Goal: Information Seeking & Learning: Find specific fact

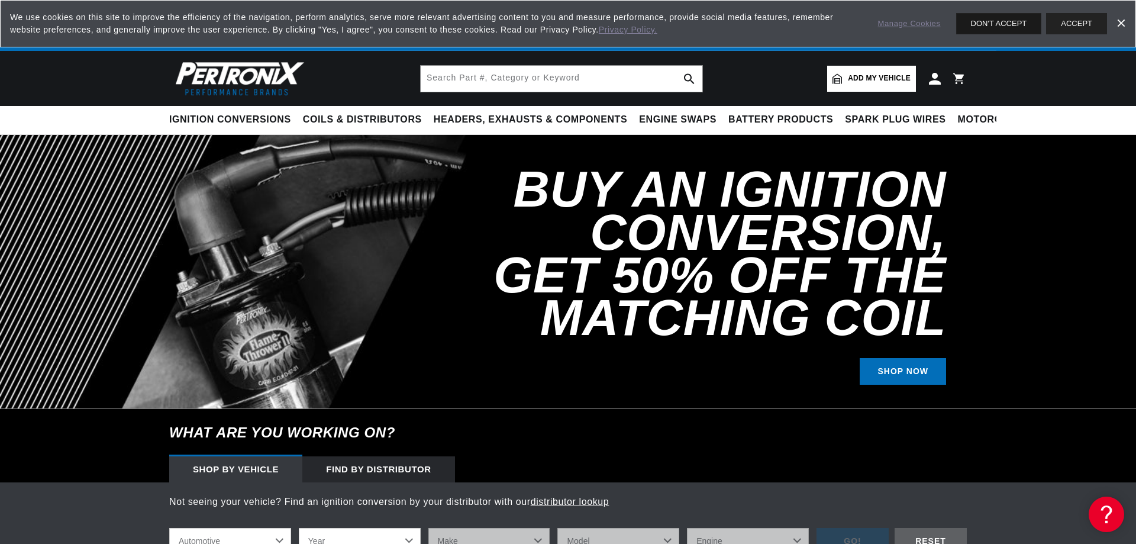
scroll to position [0, 1478]
click at [994, 24] on button "DON'T ACCEPT" at bounding box center [999, 23] width 86 height 21
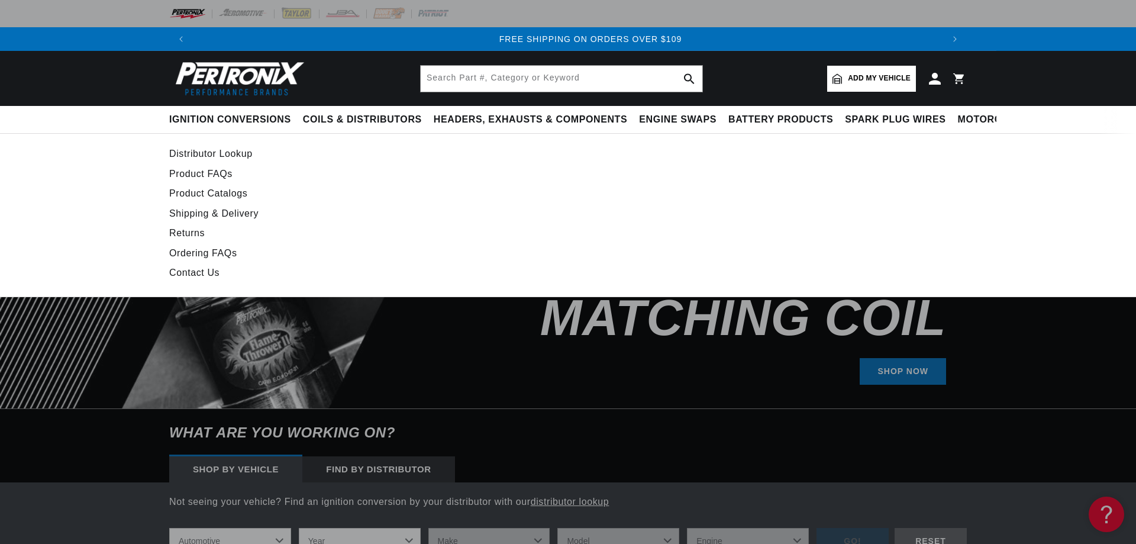
click at [236, 156] on link "Distributor Lookup" at bounding box center [460, 154] width 582 height 17
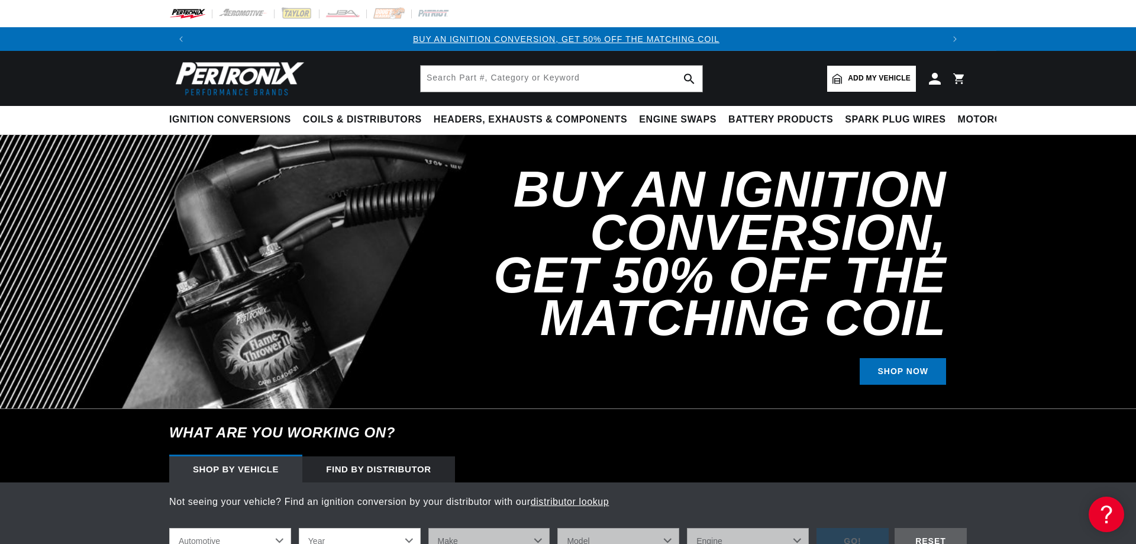
scroll to position [0, 0]
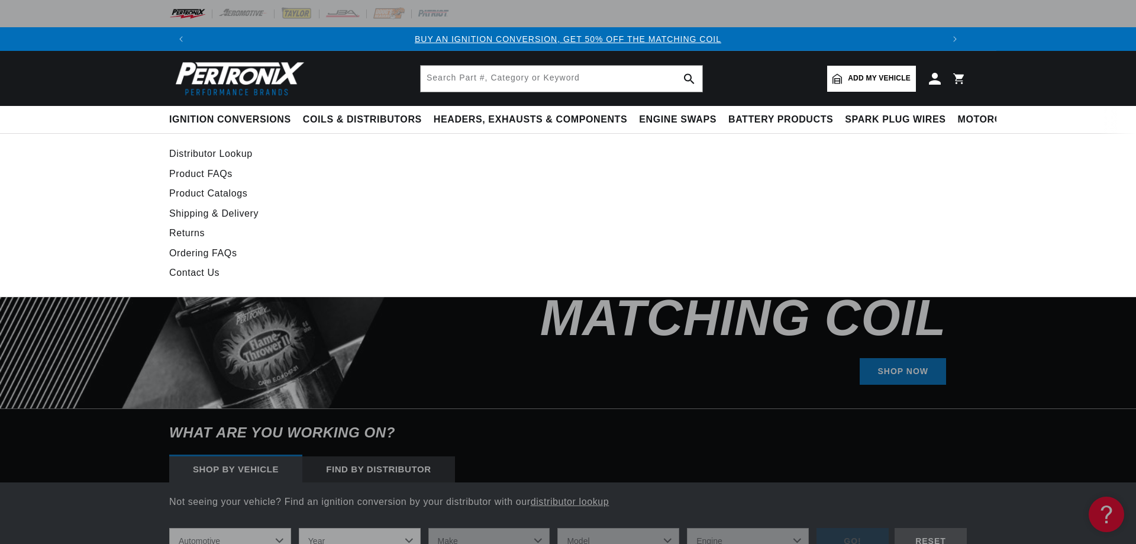
click at [219, 150] on link "Distributor Lookup" at bounding box center [460, 154] width 582 height 17
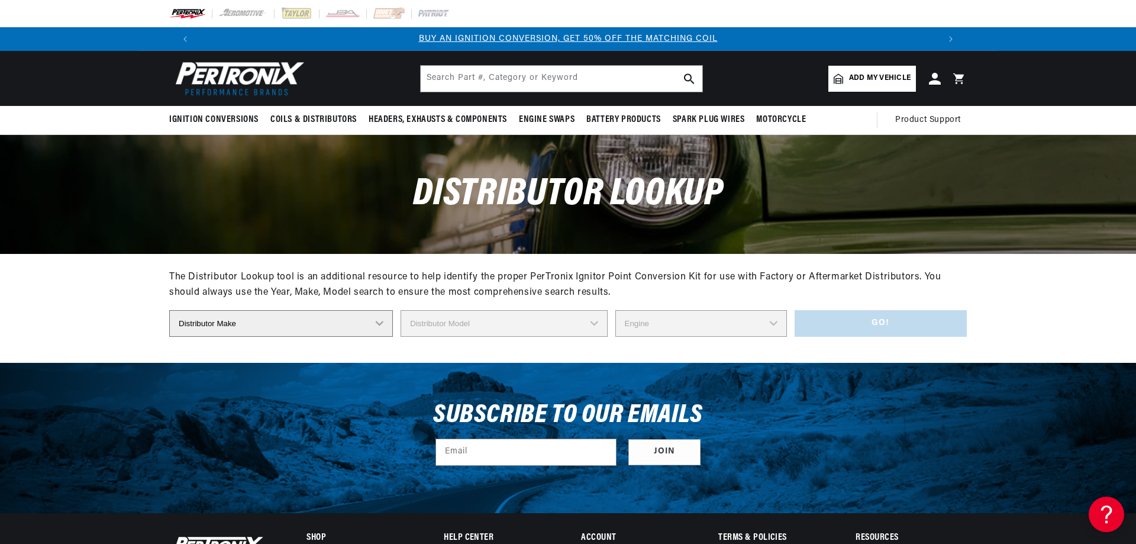
click at [169, 310] on select "Distributor Make Accel [PERSON_NAME] Autolite Bosch Century Chrysler Clark Colt…" at bounding box center [281, 323] width 224 height 27
select select "Bosch"
click option "Bosch" at bounding box center [0, 0] width 0 height 0
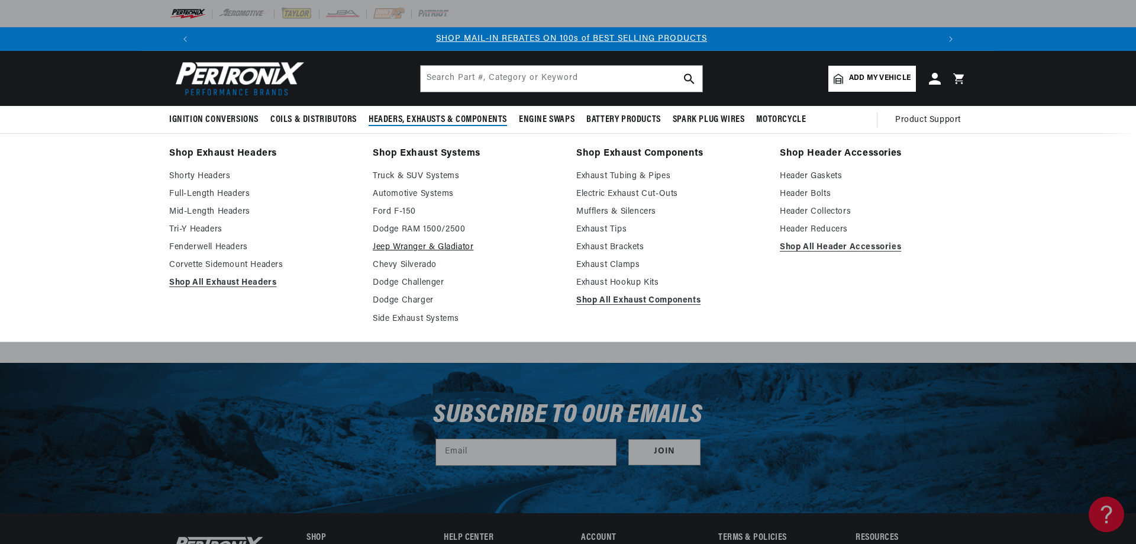
scroll to position [0, 739]
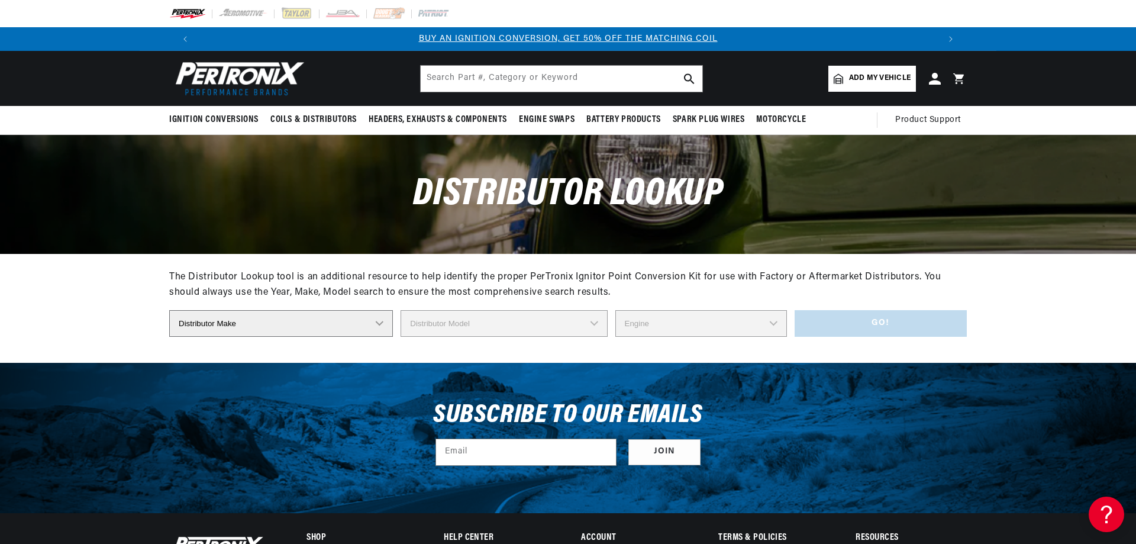
click at [169, 310] on select "Distributor Make Accel [PERSON_NAME] Autolite Bosch Century Chrysler Clark Colt…" at bounding box center [281, 323] width 224 height 27
select select "Bosch"
click option "Bosch" at bounding box center [0, 0] width 0 height 0
click at [398, 310] on select "Distributor Model 022-905-205AA 0-231-020-019 0-231-037-031 0-231-060-023 0-231…" at bounding box center [505, 323] width 215 height 27
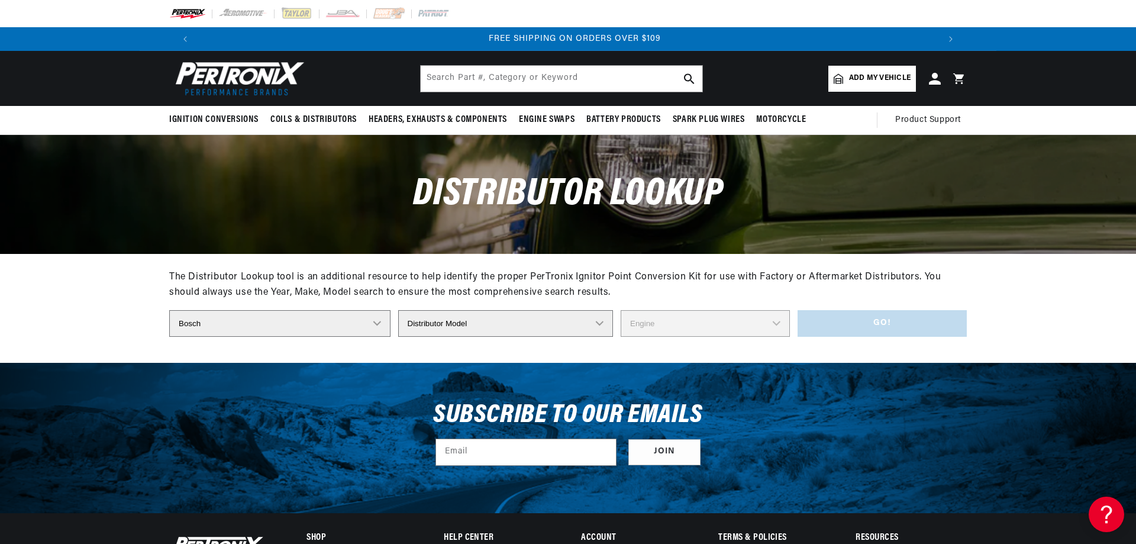
scroll to position [0, 1478]
select select "0-231-119-003"
click option "0-231-119-003" at bounding box center [0, 0] width 0 height 0
click at [621, 310] on select "Engine 8" at bounding box center [705, 323] width 169 height 27
select select "8"
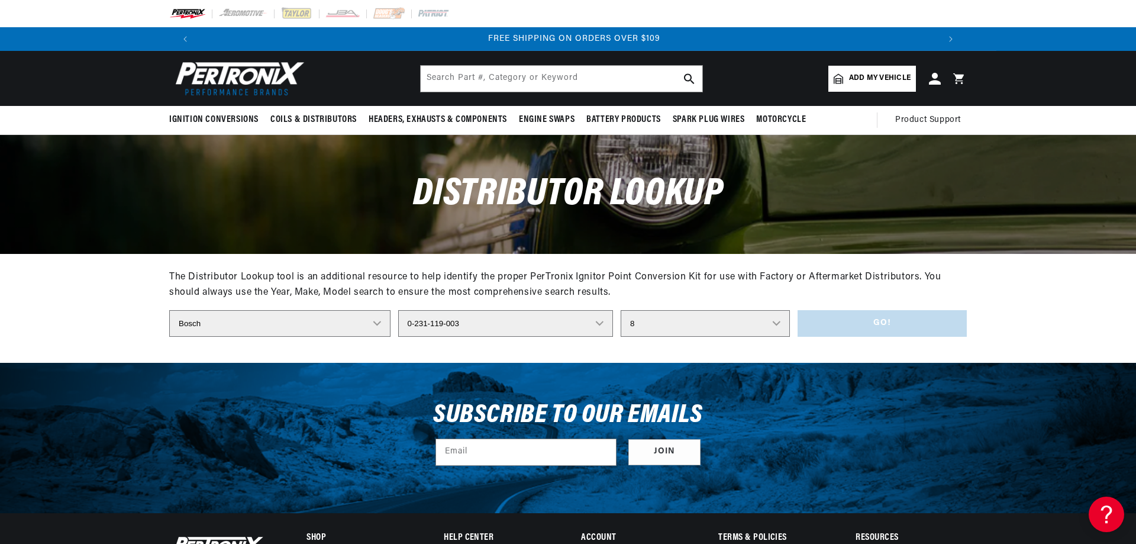
click option "8" at bounding box center [0, 0] width 0 height 0
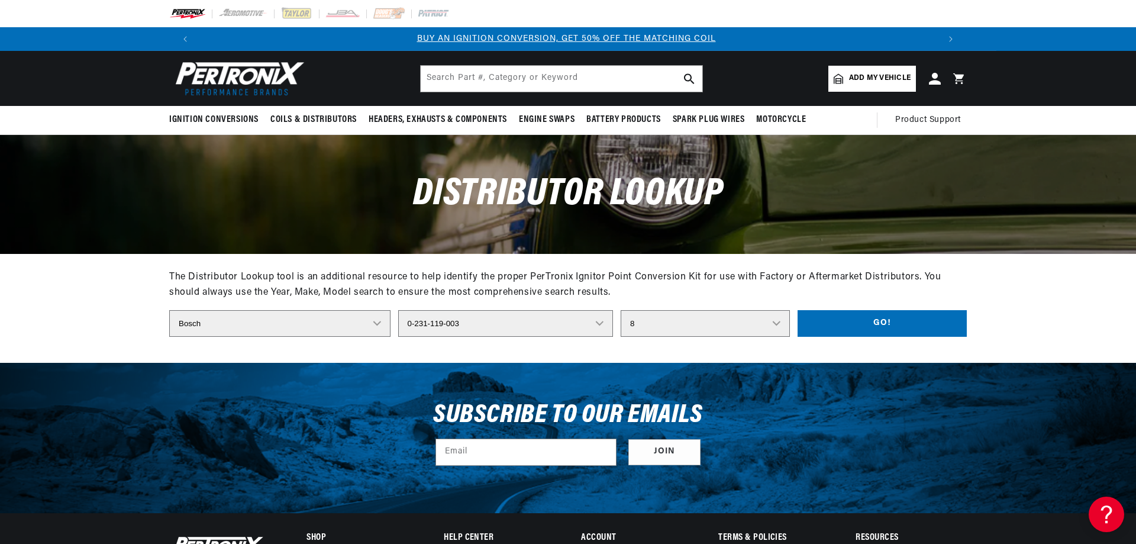
scroll to position [0, 0]
click at [877, 328] on button "Go!" at bounding box center [883, 323] width 170 height 27
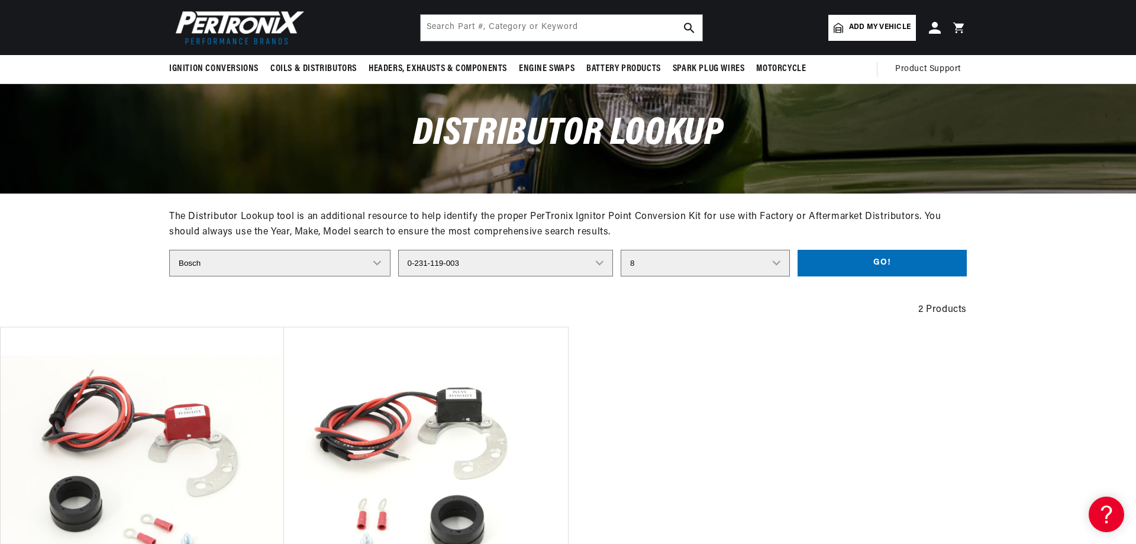
scroll to position [0, 1478]
select select "0-231-119-008"
click option "0-231-119-008" at bounding box center [0, 0] width 0 height 0
click at [621, 250] on select "Engine 8" at bounding box center [705, 263] width 169 height 27
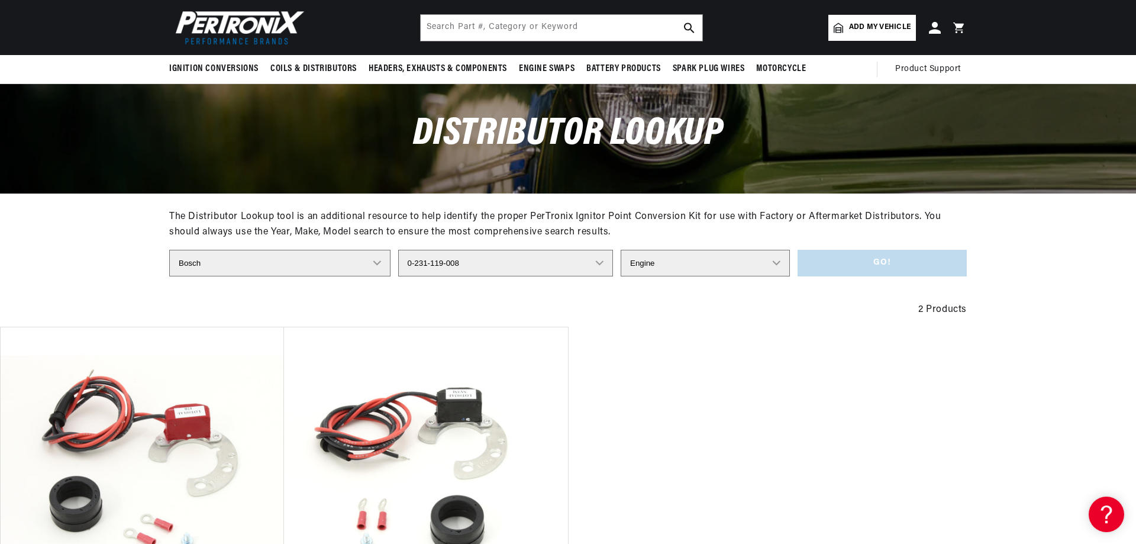
select select "8"
click option "8" at bounding box center [0, 0] width 0 height 0
click at [845, 264] on button "Go!" at bounding box center [883, 263] width 170 height 27
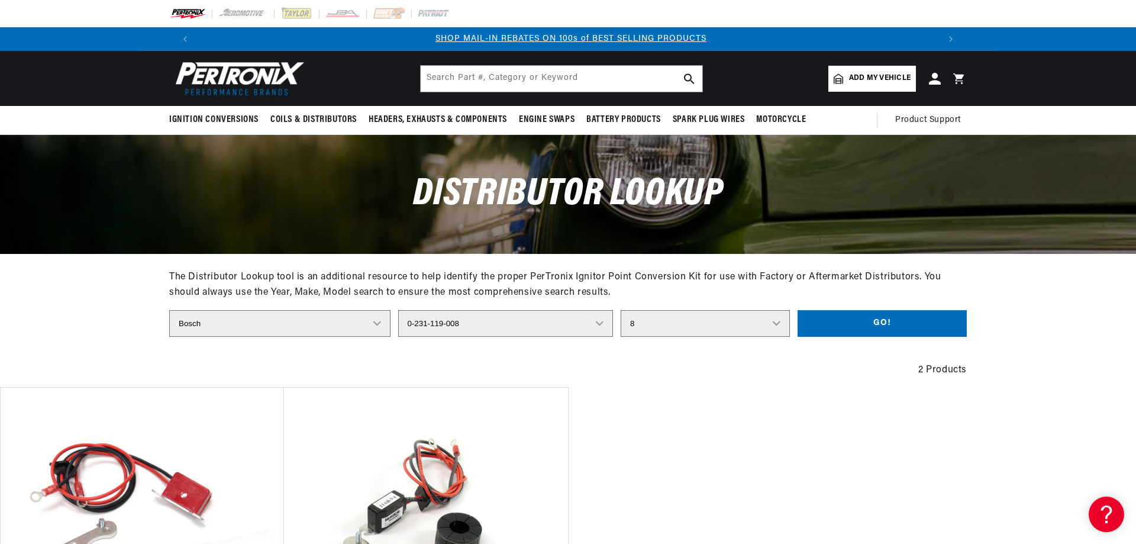
click at [398, 310] on select "Distributor Model 022-905-205AA 0-231-020-019 0-231-037-031 0-231-060-023 0-231…" at bounding box center [505, 323] width 215 height 27
select select "0-231-121-006"
click option "0-231-121-006" at bounding box center [0, 0] width 0 height 0
select select
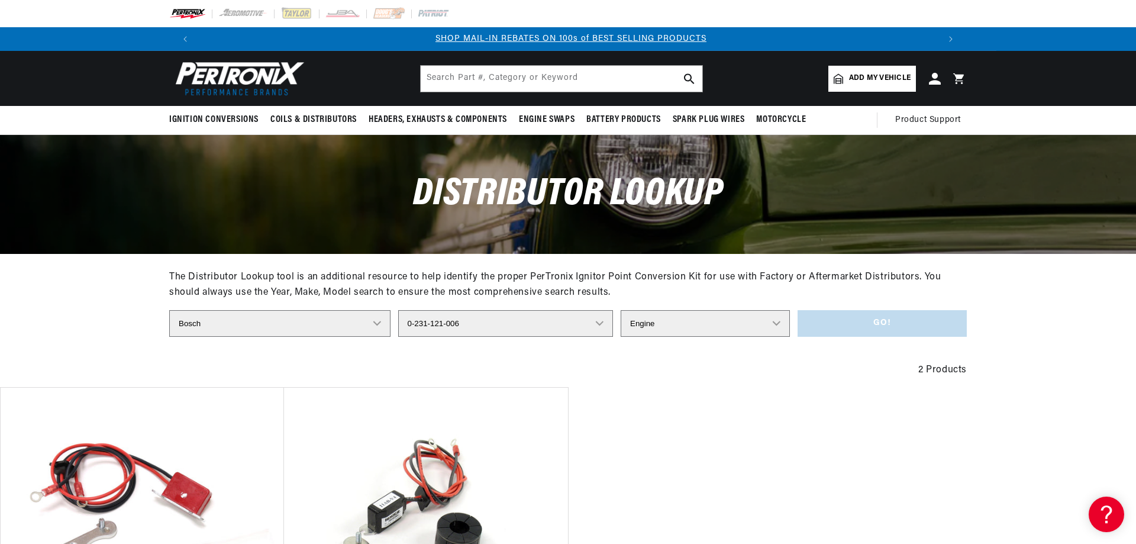
click at [621, 310] on select "Engine 6" at bounding box center [705, 323] width 169 height 27
click at [398, 310] on select "Distributor Model 022-905-205AA 0-231-020-019 0-231-037-031 0-231-060-023 0-231…" at bounding box center [505, 323] width 215 height 27
select select "0-231-117-007"
click option "0-231-117-007" at bounding box center [0, 0] width 0 height 0
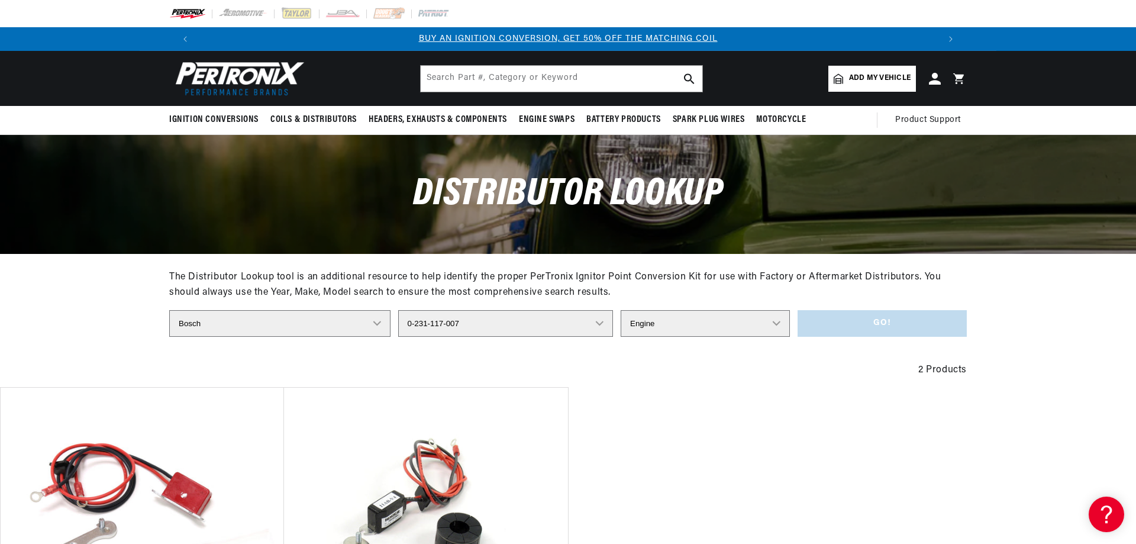
click at [621, 310] on select "Engine 4" at bounding box center [705, 323] width 169 height 27
click at [398, 310] on select "Distributor Model 022-905-205AA 0-231-020-019 0-231-037-031 0-231-060-023 0-231…" at bounding box center [505, 323] width 215 height 27
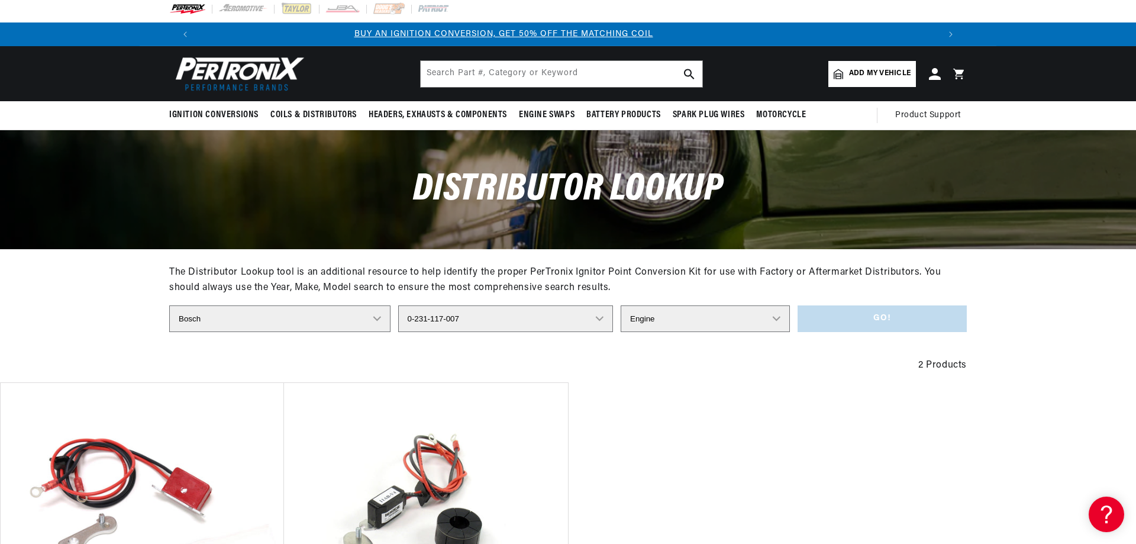
scroll to position [0, 17]
